Goal: Information Seeking & Learning: Learn about a topic

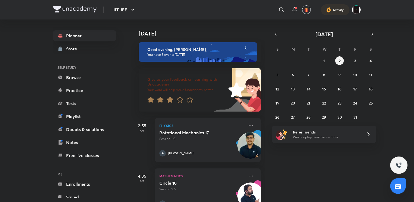
scroll to position [69, 0]
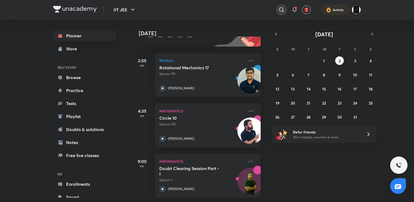
click at [282, 9] on icon at bounding box center [281, 10] width 7 height 7
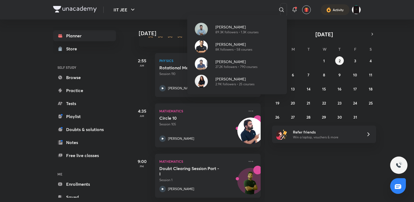
click at [146, 99] on div "[PERSON_NAME] 89.3K followers • 1.3K courses [PERSON_NAME] 8K followers • 58 co…" at bounding box center [207, 101] width 414 height 202
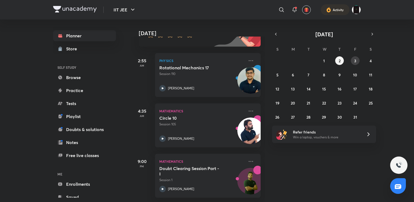
click at [353, 61] on button "3" at bounding box center [355, 60] width 9 height 9
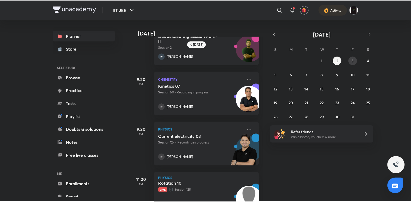
scroll to position [121, 0]
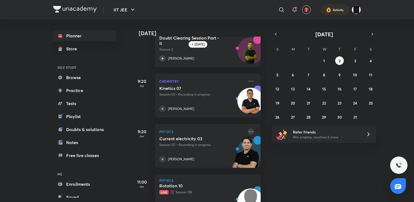
click at [248, 133] on icon at bounding box center [251, 131] width 7 height 7
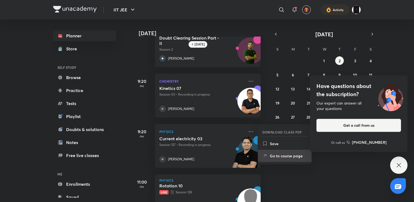
click at [274, 156] on p "Go to course page" at bounding box center [288, 156] width 37 height 6
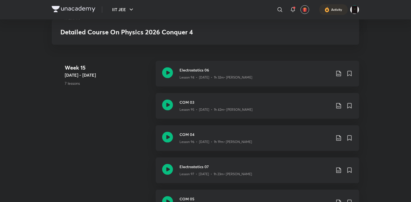
scroll to position [3490, 0]
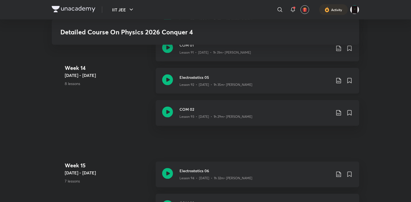
click at [186, 74] on div "Electrostatics 05 Lesson 92 • Aug 28 • 1h 35m • Rahul Yadav" at bounding box center [258, 81] width 204 height 26
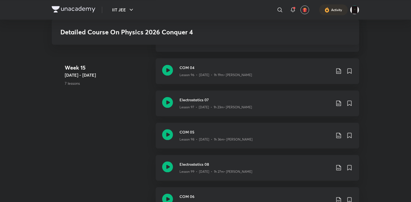
scroll to position [3676, 0]
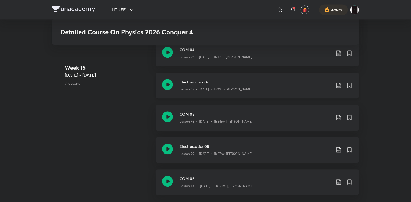
click at [172, 94] on div "Electrostatics 07 Lesson 97 • Sept 2 • 1h 23m • Rahul Yadav" at bounding box center [258, 86] width 204 height 26
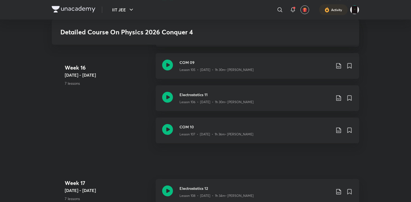
scroll to position [3983, 0]
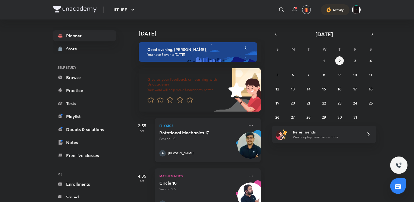
scroll to position [69, 0]
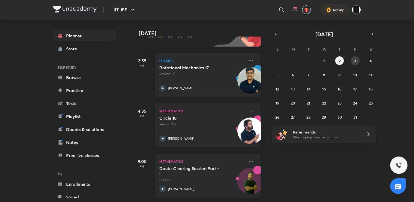
click at [354, 60] on abbr "3" at bounding box center [355, 60] width 2 height 5
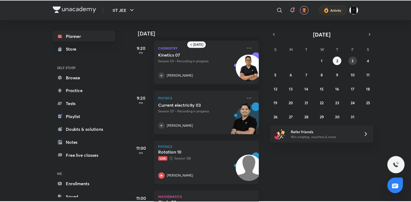
scroll to position [154, 0]
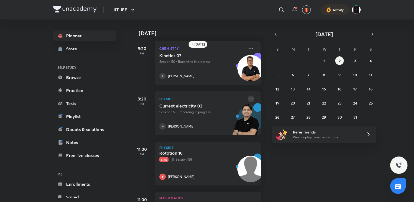
click at [248, 98] on icon at bounding box center [251, 99] width 7 height 7
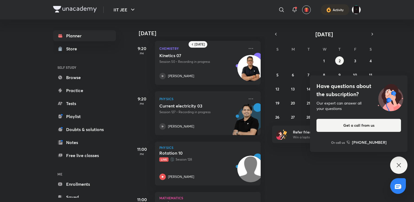
click at [401, 169] on div "Have questions about the subscription? Our expert can answer all your questions…" at bounding box center [398, 165] width 17 height 17
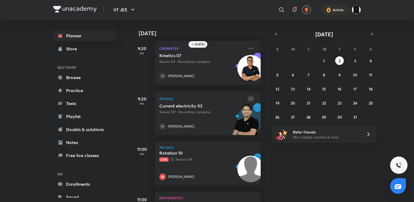
click at [248, 100] on icon at bounding box center [251, 99] width 7 height 7
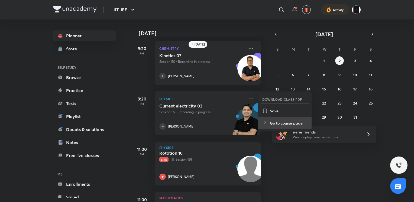
click at [274, 125] on p "Go to course page" at bounding box center [288, 123] width 37 height 6
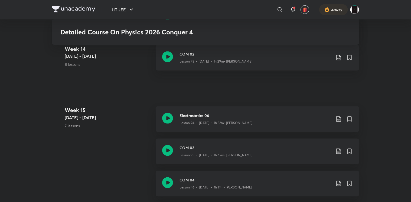
scroll to position [3546, 0]
click at [181, 112] on div "Electrostatics 06 Lesson 94 • [DATE] • 1h 32m • [PERSON_NAME]" at bounding box center [258, 119] width 204 height 26
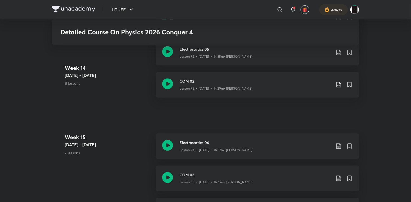
scroll to position [3444, 0]
